Goal: Task Accomplishment & Management: Complete application form

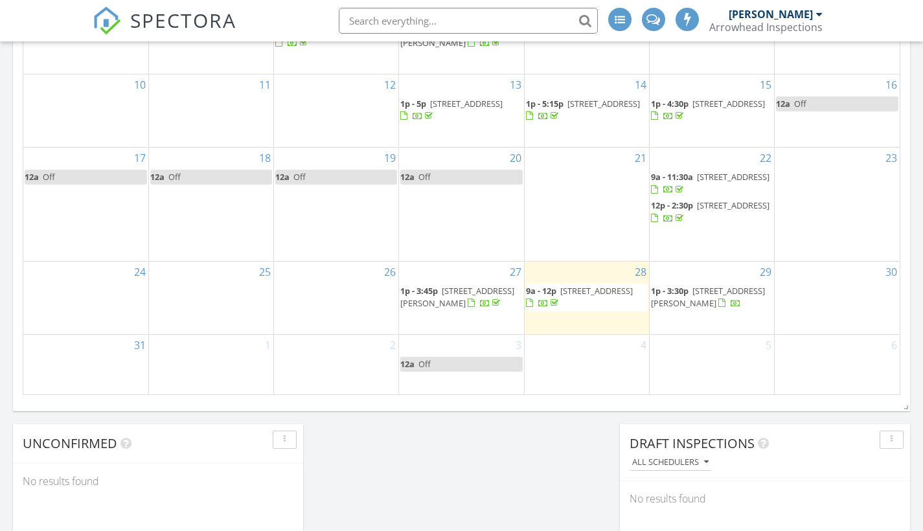
scroll to position [809, 0]
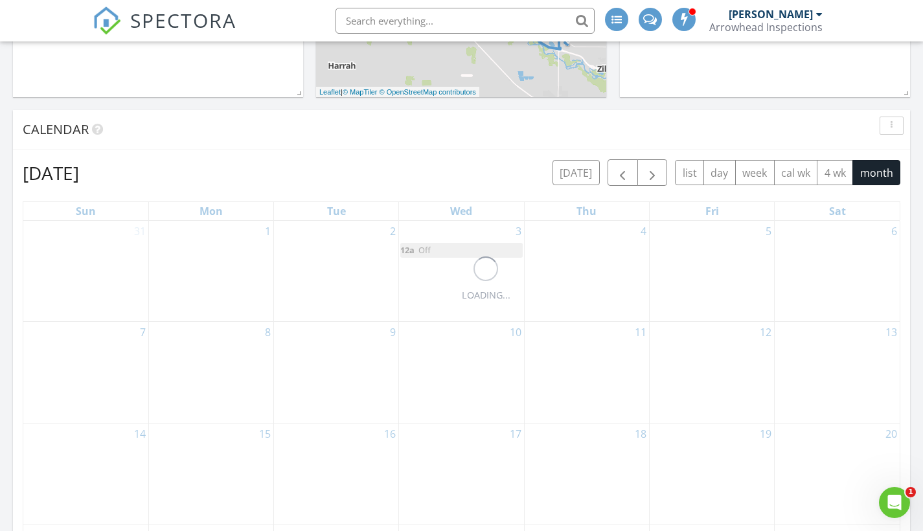
scroll to position [0, 0]
click at [687, 235] on div "5" at bounding box center [712, 271] width 124 height 100
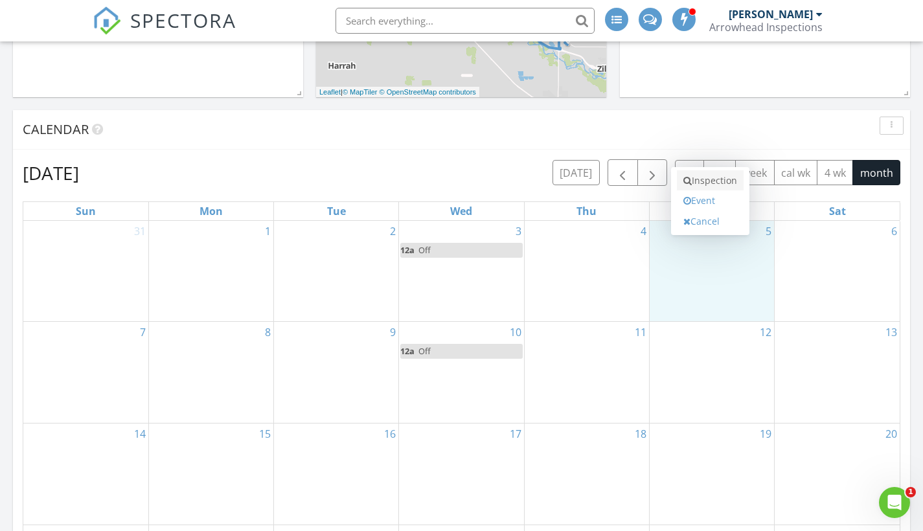
click at [713, 183] on link "Inspection" at bounding box center [710, 180] width 67 height 21
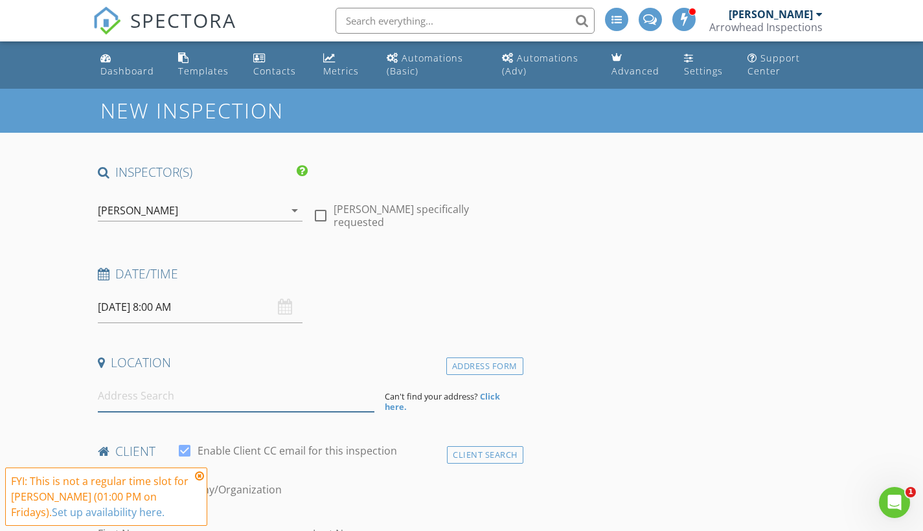
click at [143, 404] on input at bounding box center [236, 396] width 277 height 32
click at [201, 474] on icon at bounding box center [199, 476] width 9 height 10
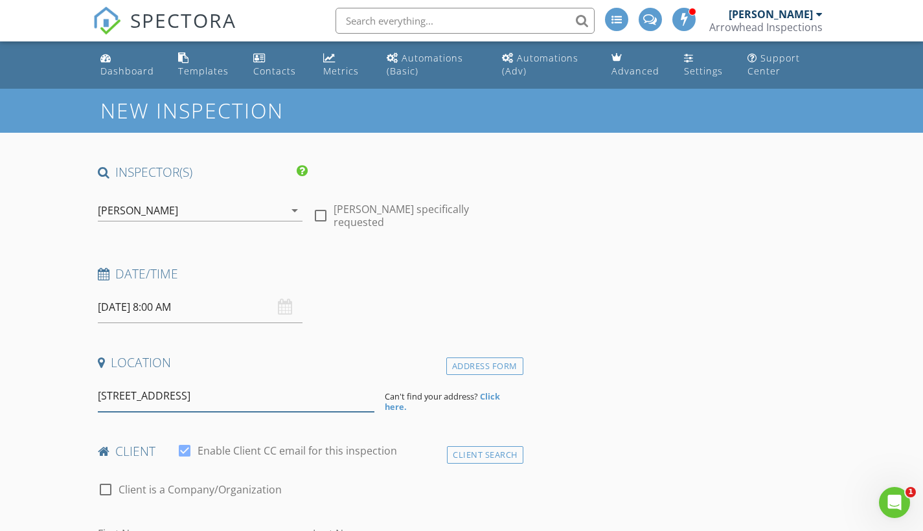
click at [124, 395] on input "[STREET_ADDRESS]" at bounding box center [236, 396] width 277 height 32
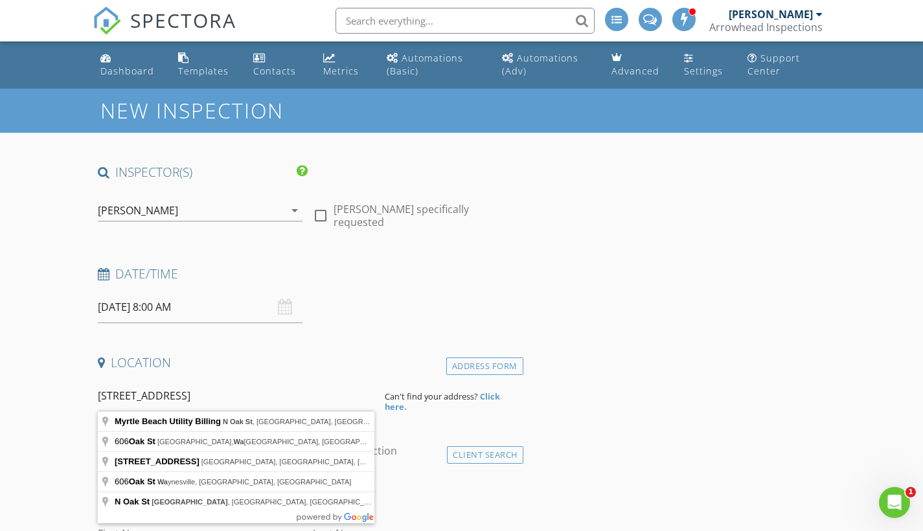
click at [135, 396] on input "[STREET_ADDRESS]" at bounding box center [236, 396] width 277 height 32
type input "[STREET_ADDRESS]"
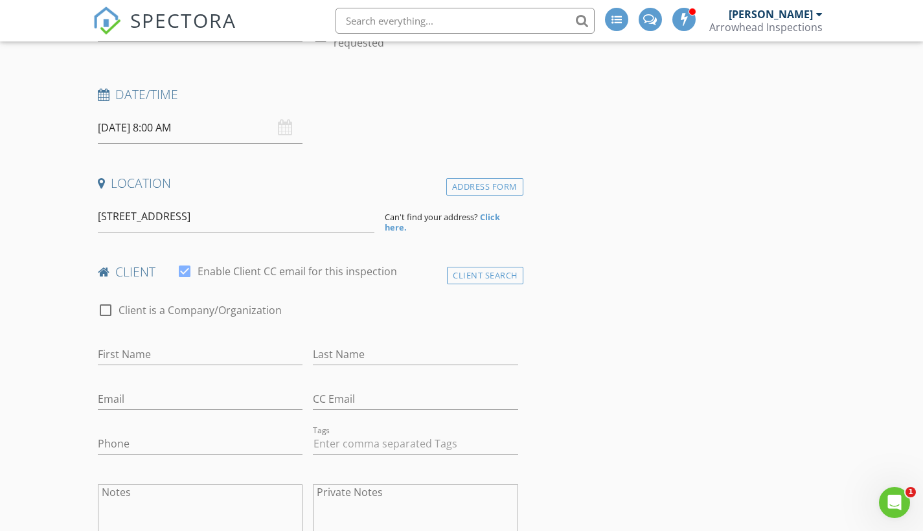
scroll to position [200, 0]
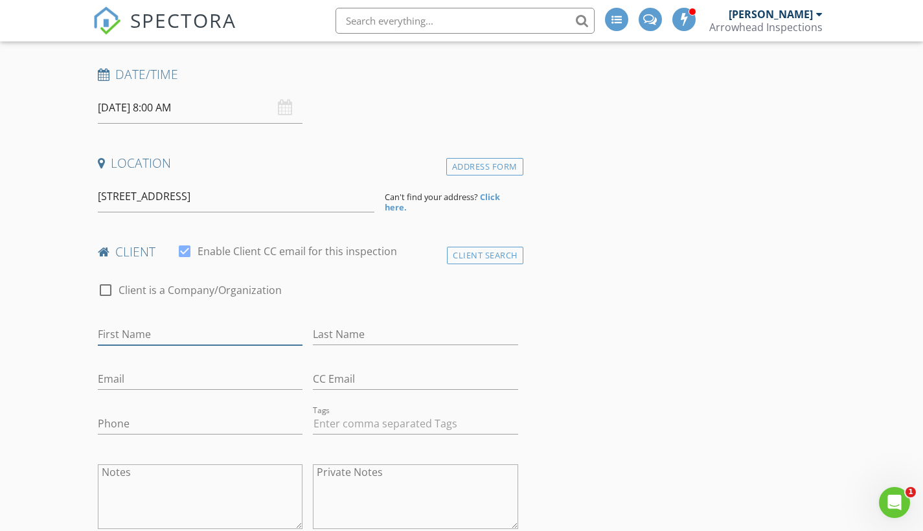
click at [150, 333] on input "First Name" at bounding box center [200, 334] width 205 height 21
type input "terse"
drag, startPoint x: 187, startPoint y: 325, endPoint x: 371, endPoint y: 332, distance: 183.5
click at [371, 332] on input "Last Name" at bounding box center [415, 334] width 205 height 21
type input "[PERSON_NAME]"
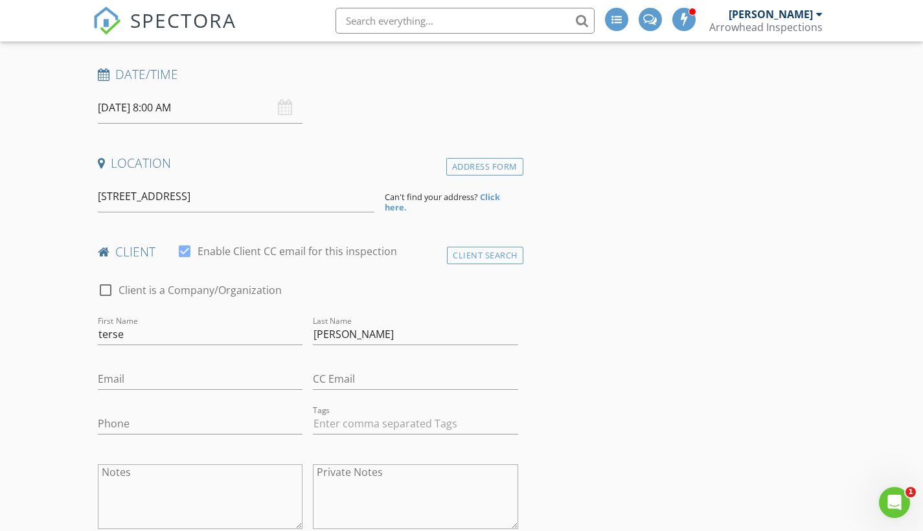
drag, startPoint x: 371, startPoint y: 332, endPoint x: 633, endPoint y: 432, distance: 280.5
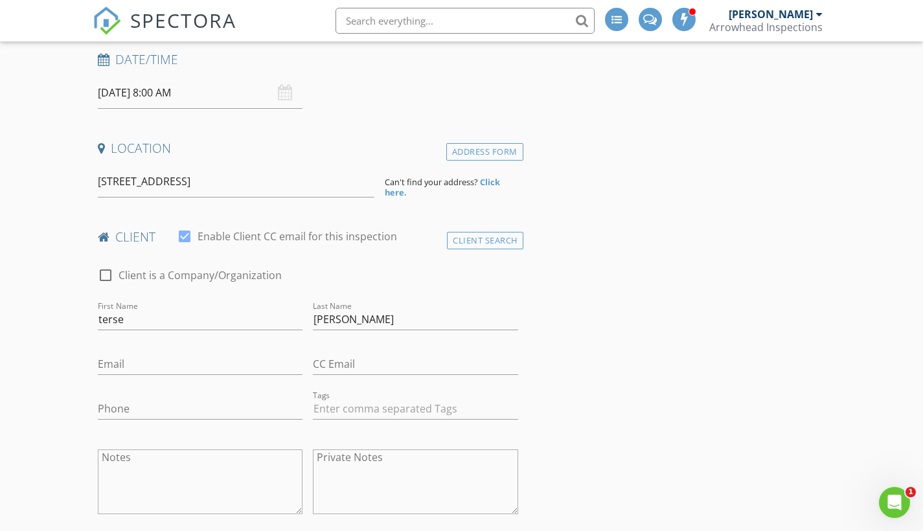
scroll to position [217, 0]
click at [141, 402] on input "Phone" at bounding box center [200, 406] width 205 height 21
click at [150, 360] on input "Email" at bounding box center [200, 361] width 205 height 21
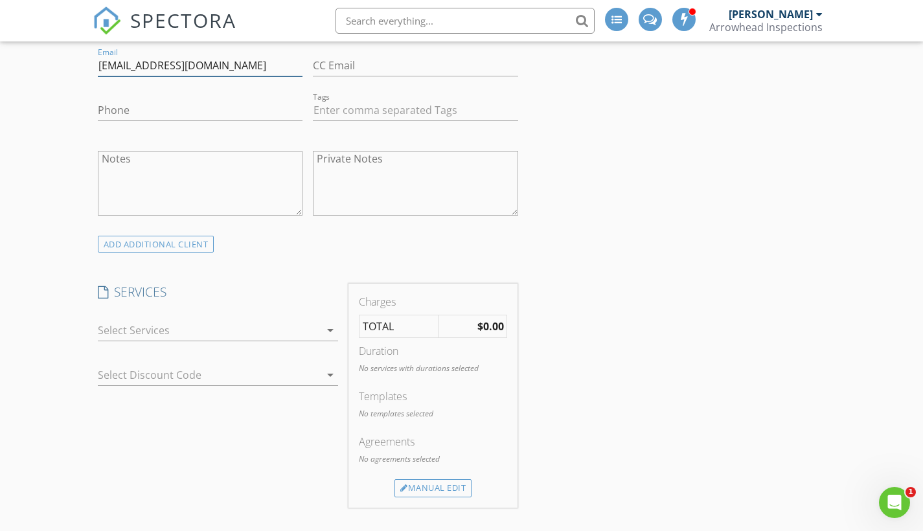
scroll to position [564, 0]
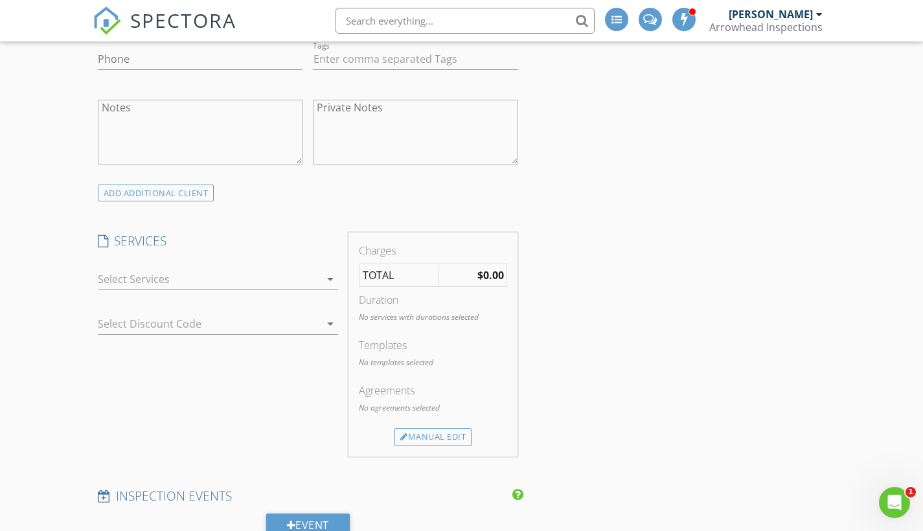
type input "[EMAIL_ADDRESS][DOMAIN_NAME]"
click at [314, 277] on div at bounding box center [209, 279] width 223 height 21
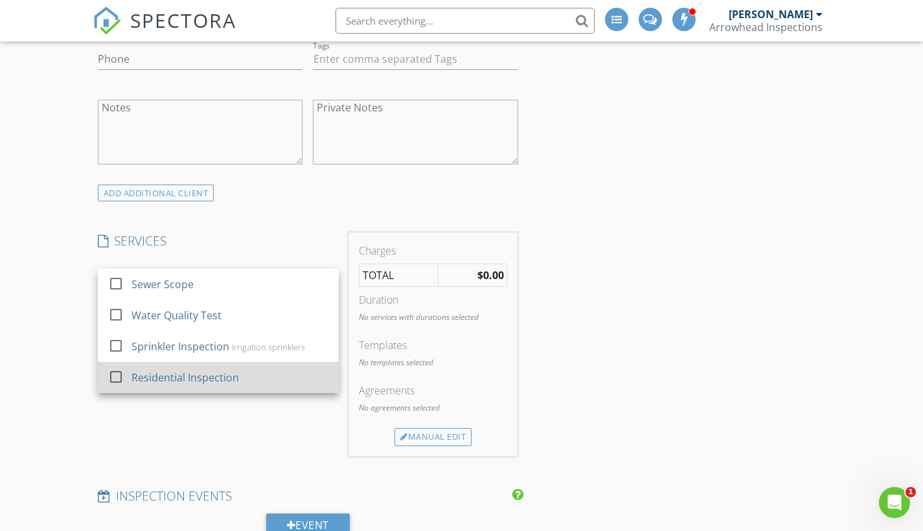
click at [136, 374] on div "Residential Inspection" at bounding box center [186, 378] width 108 height 16
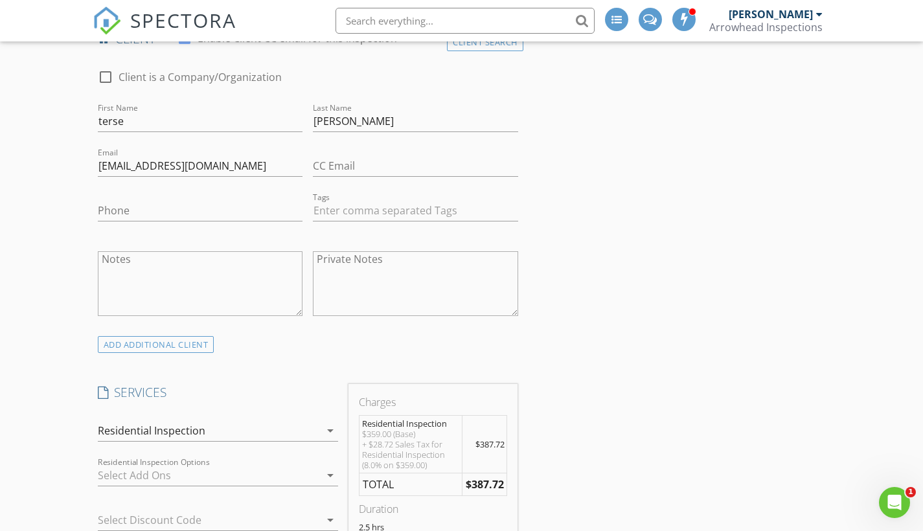
scroll to position [290, 0]
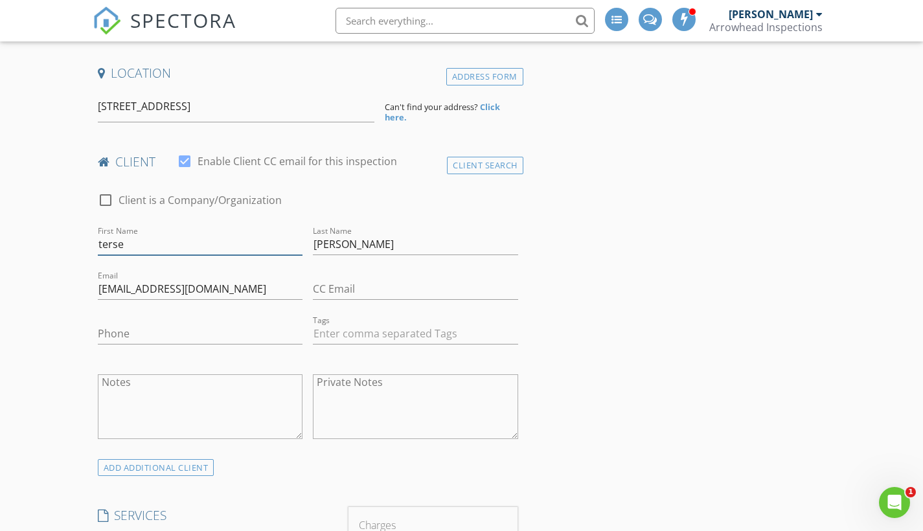
click at [126, 245] on input "terse" at bounding box center [200, 244] width 205 height 21
click at [102, 240] on input "[PERSON_NAME]" at bounding box center [200, 244] width 205 height 21
type input "[PERSON_NAME]"
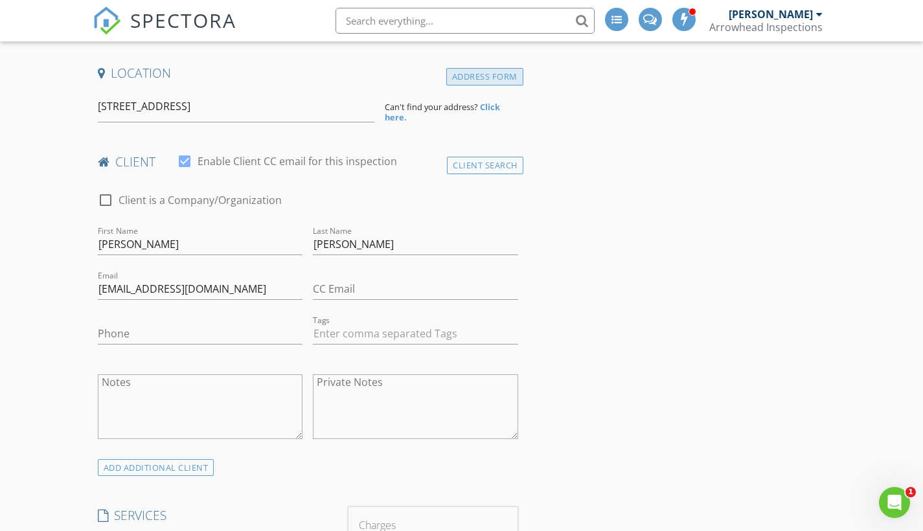
click at [490, 78] on div "Address Form" at bounding box center [484, 76] width 77 height 17
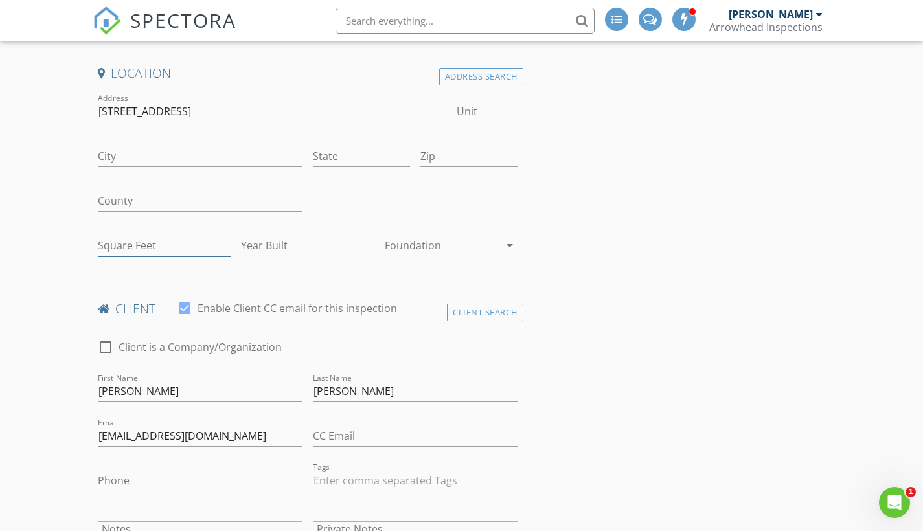
click at [118, 243] on input "Square Feet" at bounding box center [164, 245] width 133 height 21
click at [132, 242] on input "Square Feet" at bounding box center [164, 245] width 133 height 21
type input "1256"
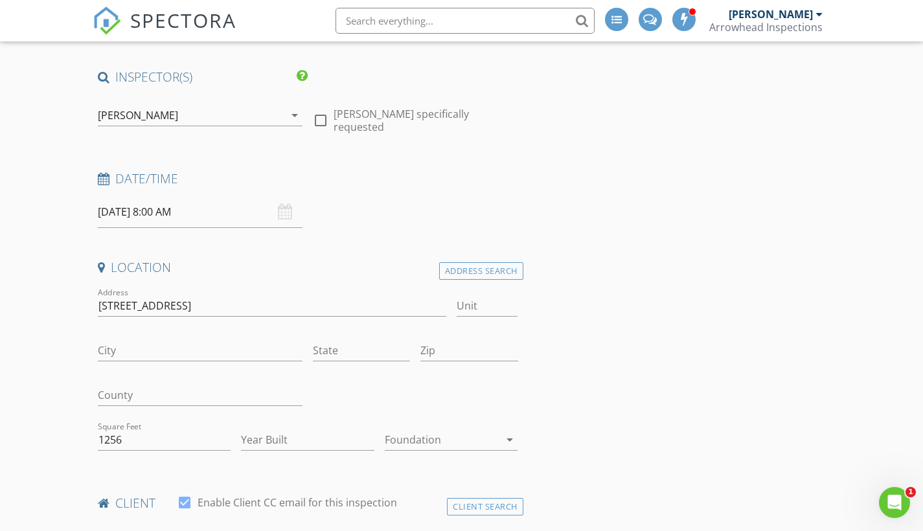
scroll to position [103, 0]
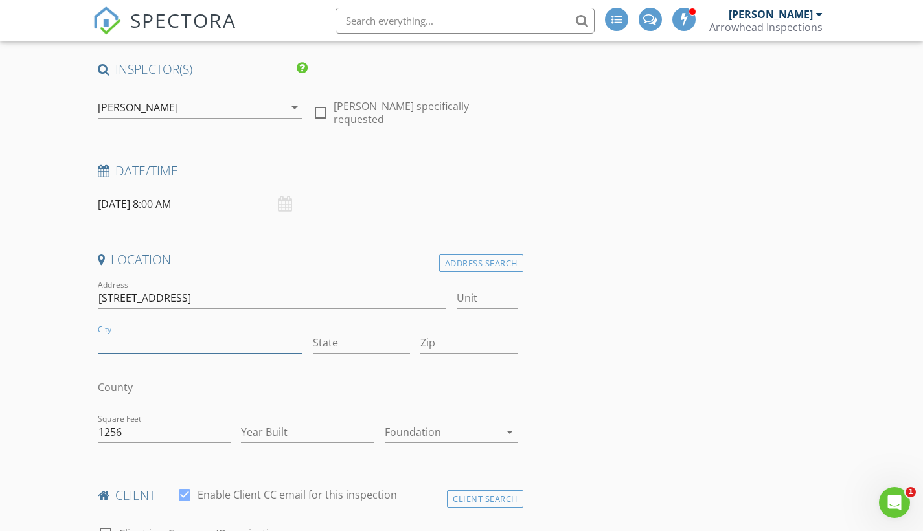
click at [150, 347] on input "City" at bounding box center [200, 342] width 205 height 21
type input "Tieton"
type input "Wa"
drag, startPoint x: 214, startPoint y: 295, endPoint x: 163, endPoint y: 295, distance: 50.5
type input "[STREET_ADDRESS]"
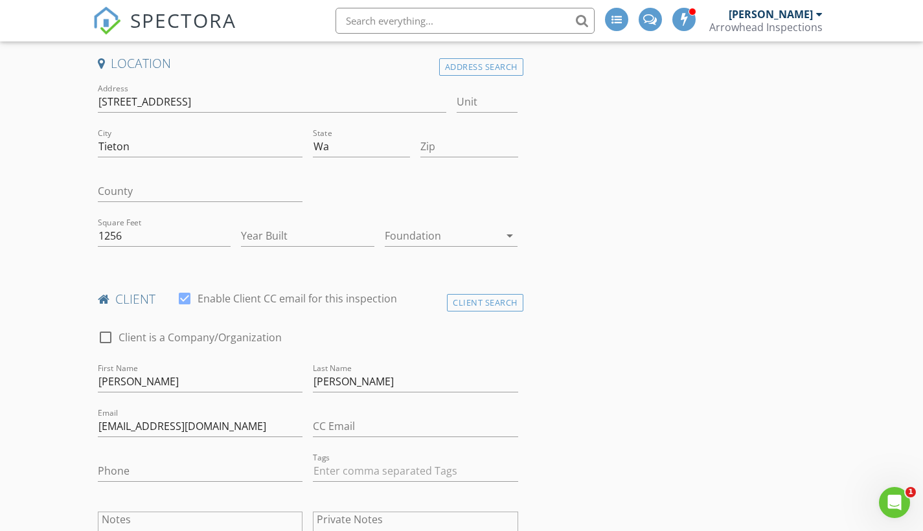
scroll to position [296, 0]
type input "[PERSON_NAME]"
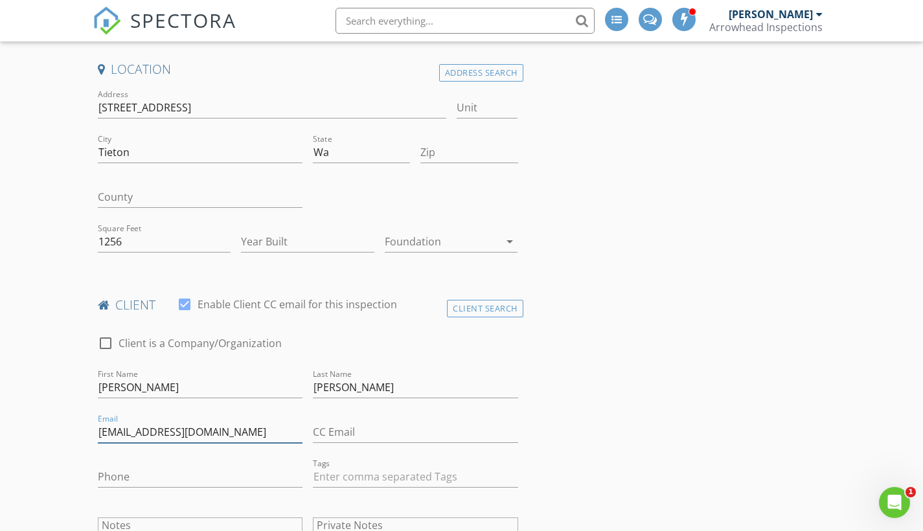
scroll to position [291, 0]
type input "[EMAIL_ADDRESS][DOMAIN_NAME]"
click at [466, 155] on input "Zip" at bounding box center [468, 154] width 97 height 21
type input "98947"
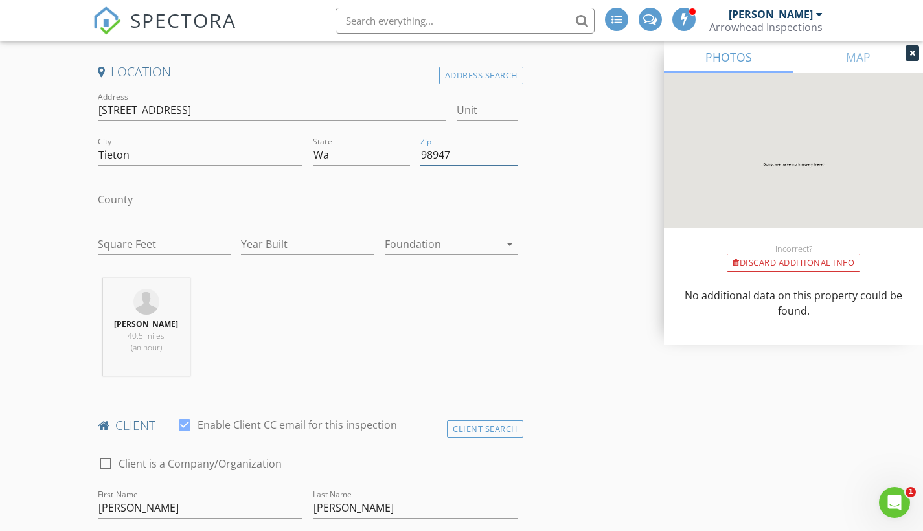
type input "98947"
click at [150, 244] on input "Square Feet" at bounding box center [164, 244] width 133 height 21
type input "1256"
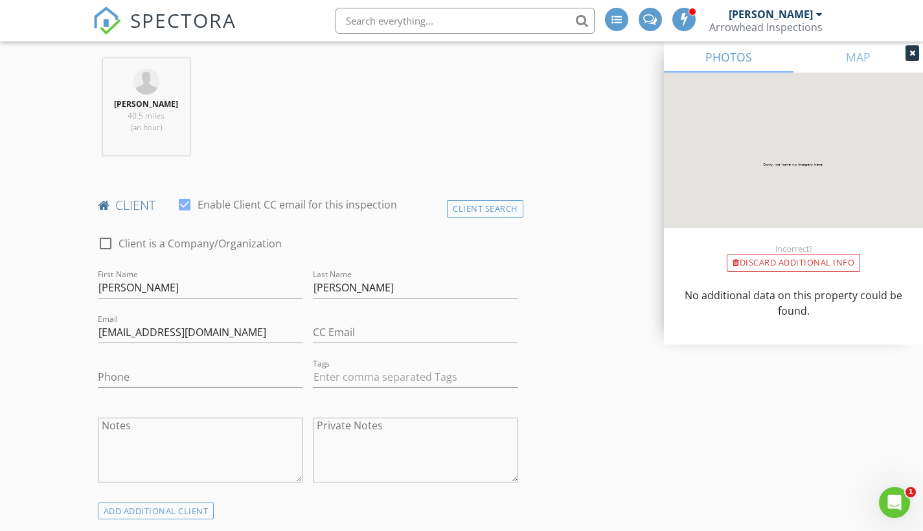
scroll to position [525, 0]
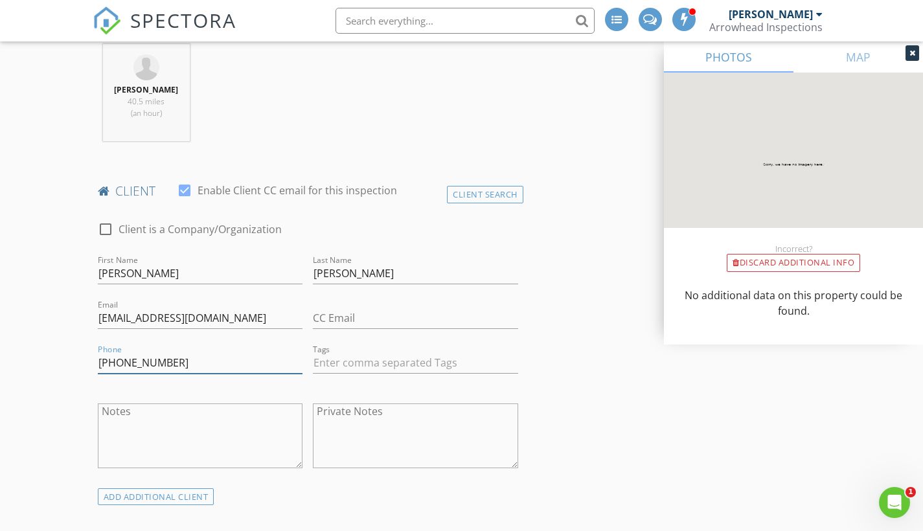
type input "[PHONE_NUMBER]"
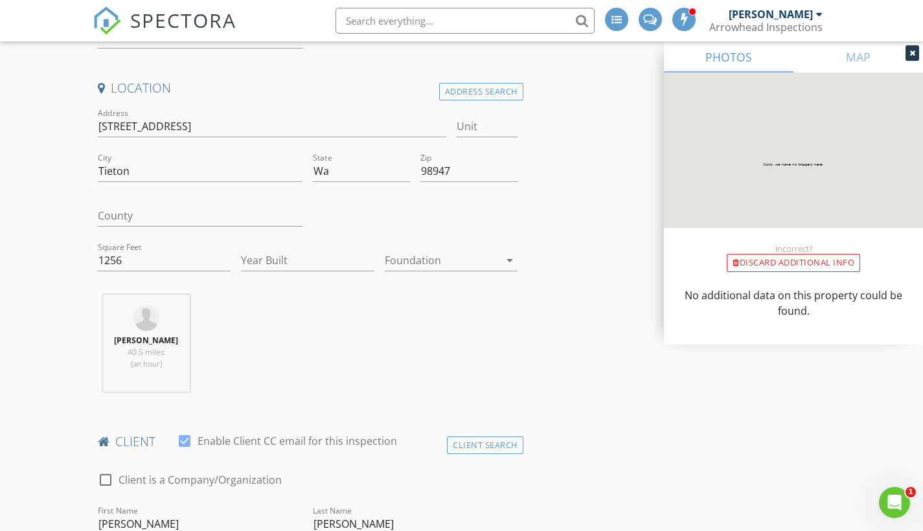
scroll to position [276, 0]
